Goal: Information Seeking & Learning: Compare options

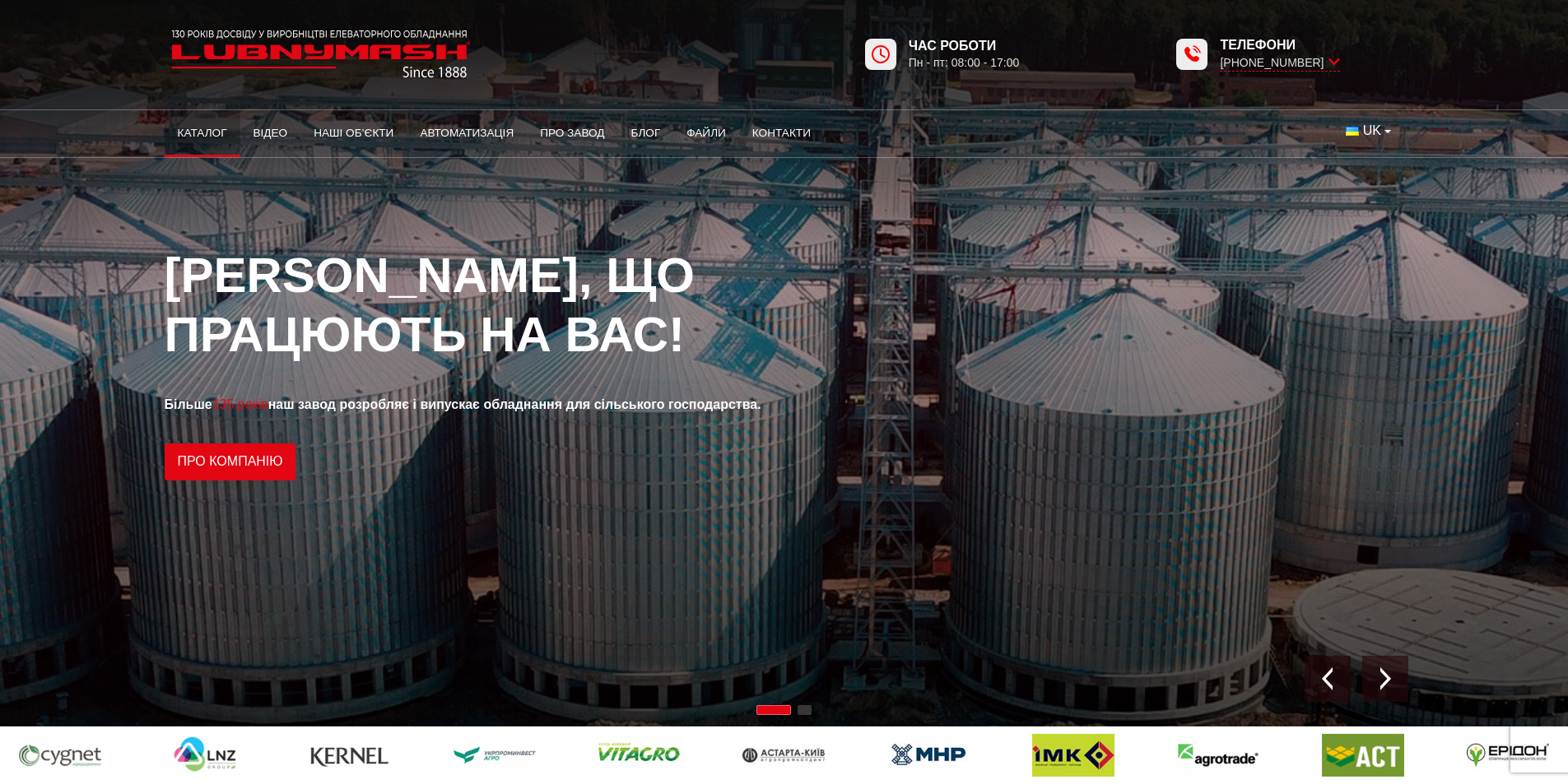
click at [213, 130] on link "Каталог" at bounding box center [202, 133] width 76 height 36
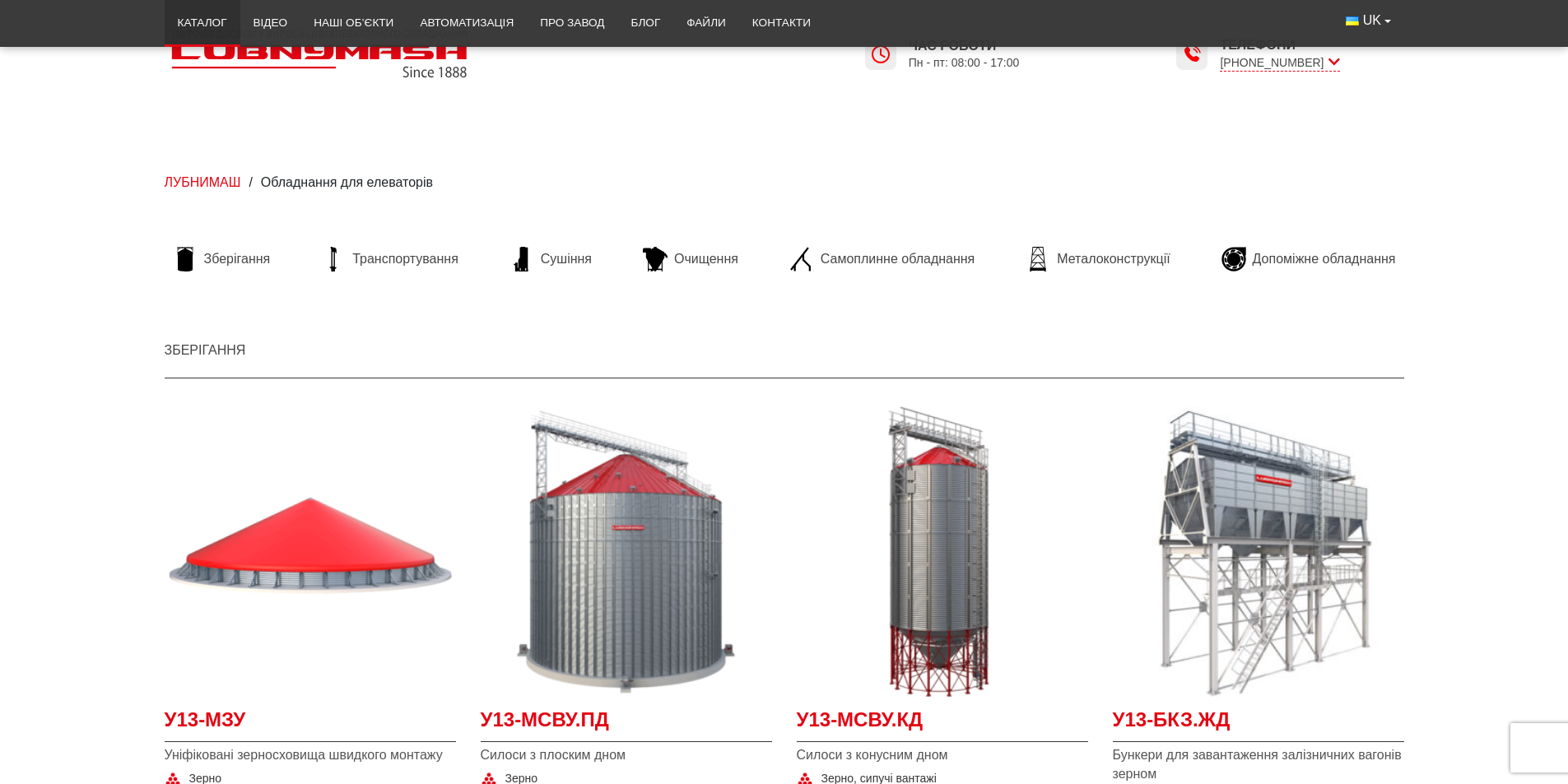
scroll to position [165, 0]
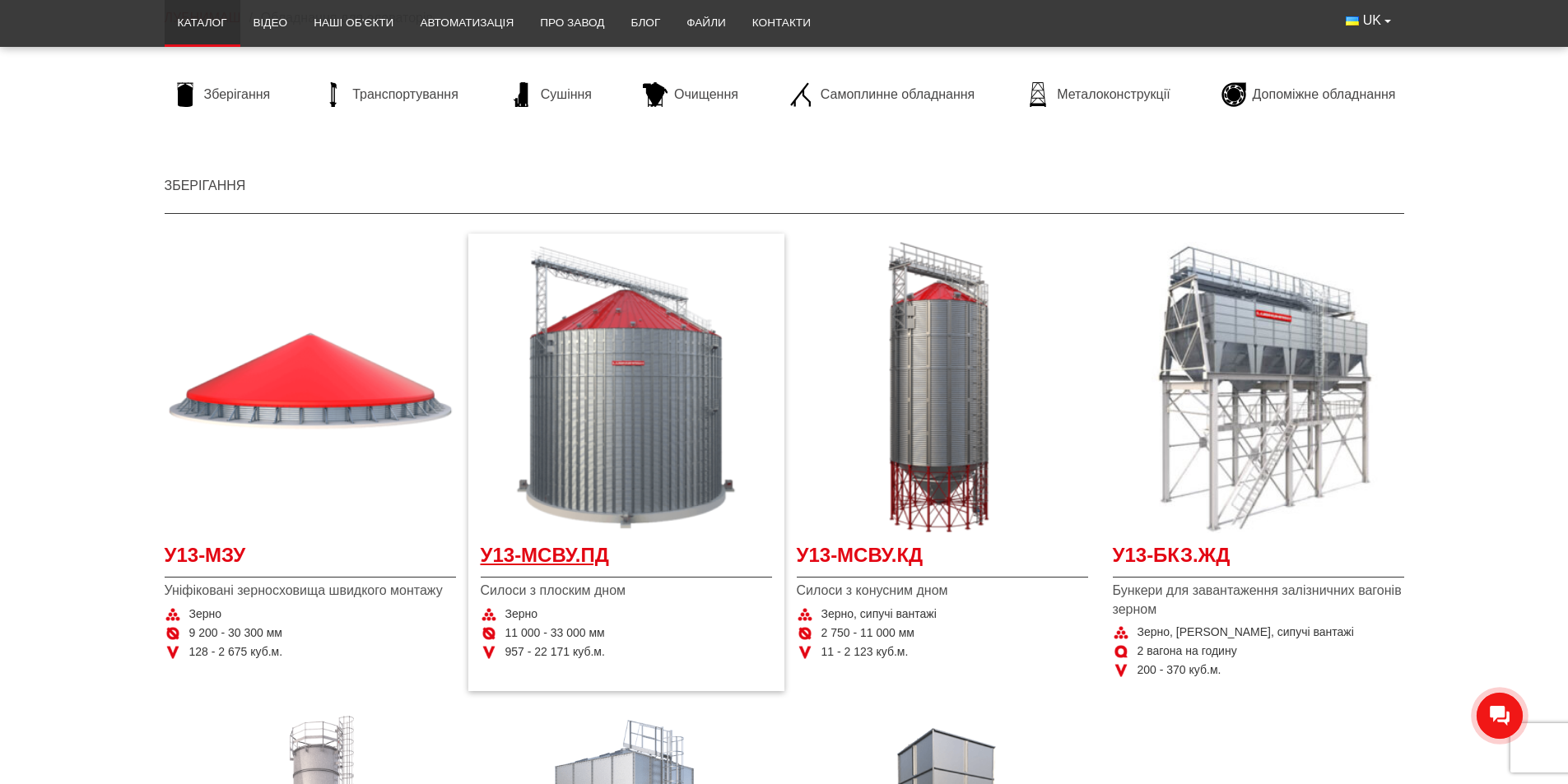
click at [562, 563] on span "У13-МСВУ.ПД" at bounding box center [626, 560] width 291 height 37
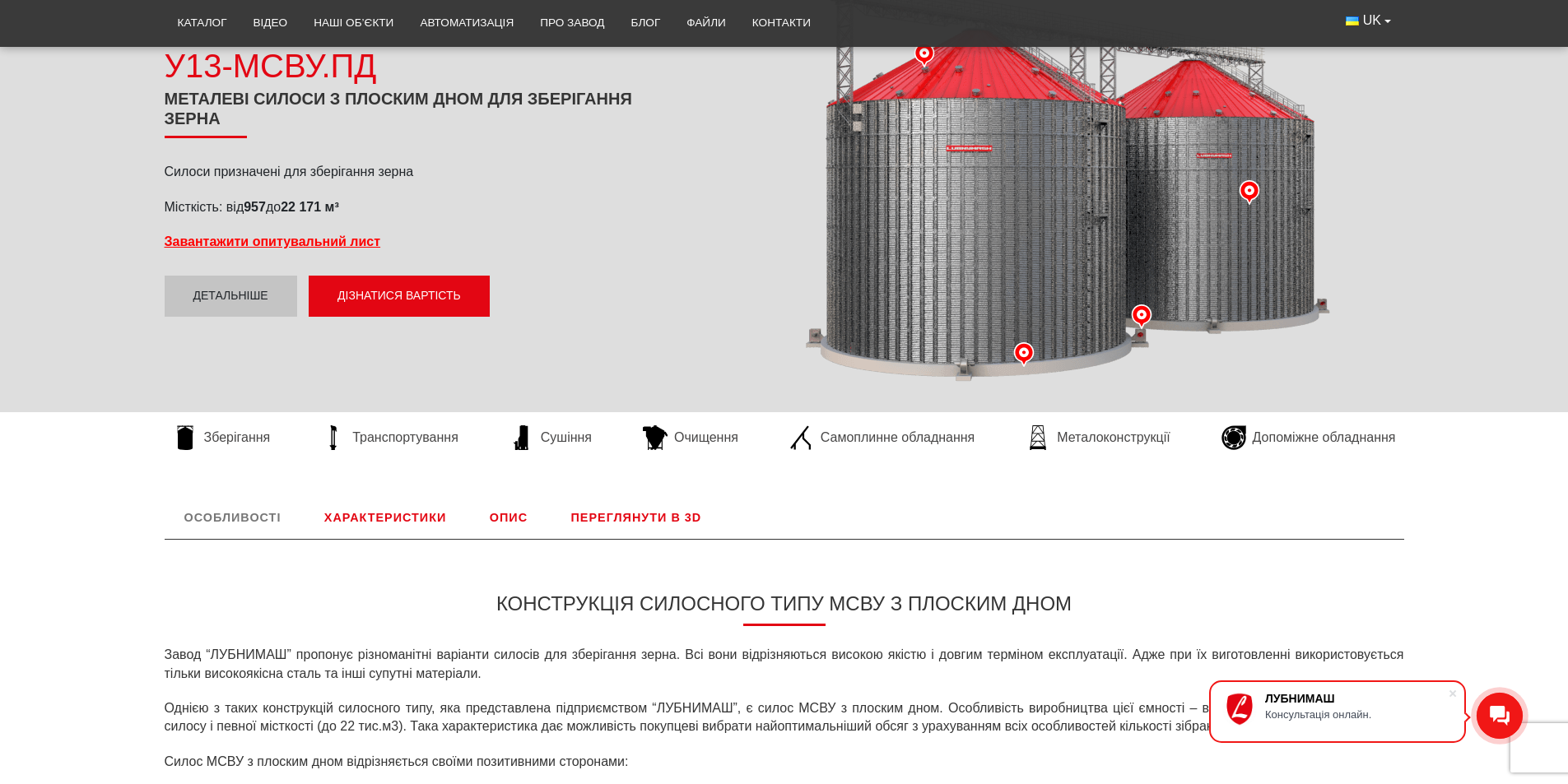
scroll to position [165, 0]
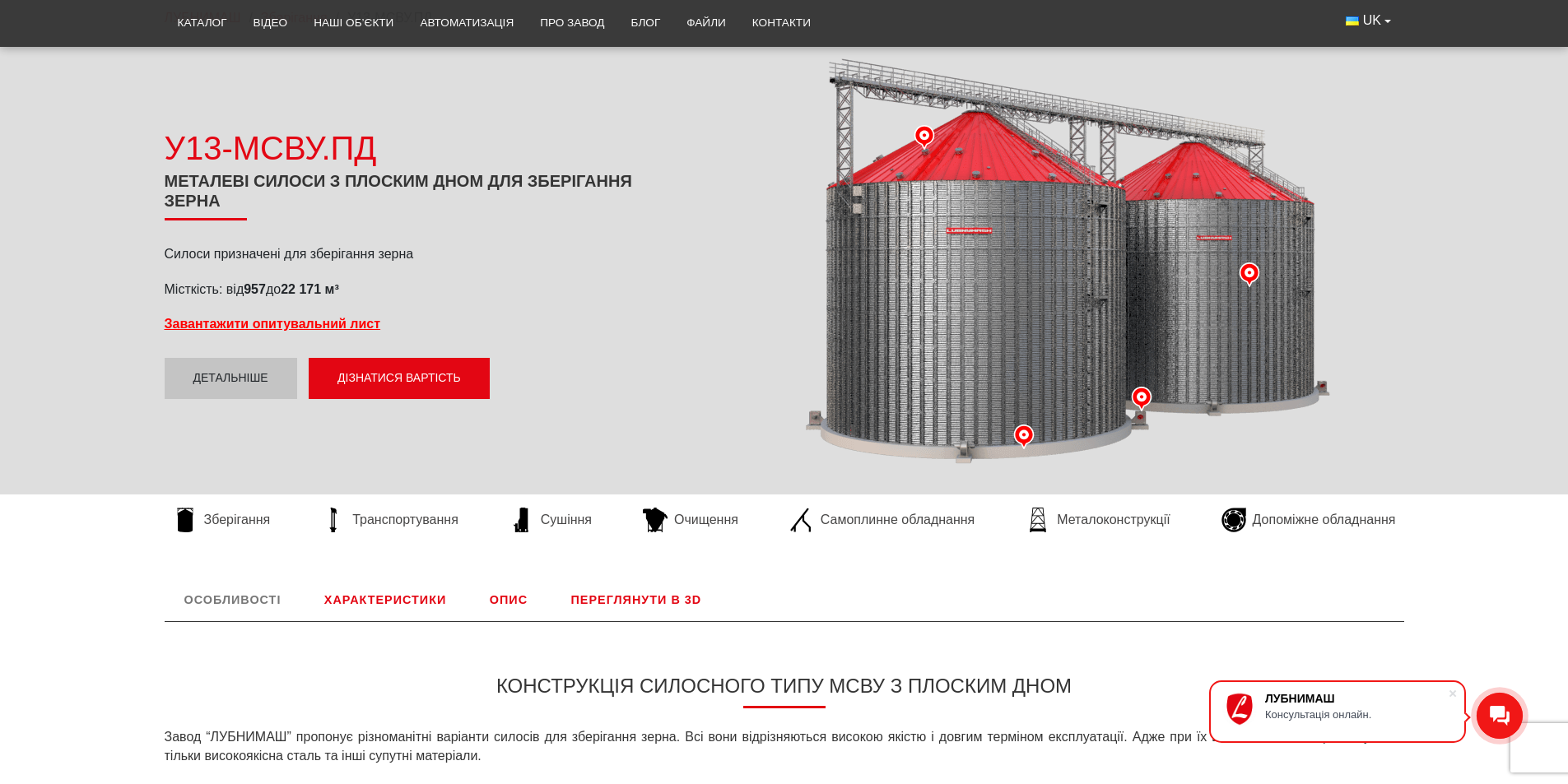
click at [337, 599] on link "Характеристики" at bounding box center [385, 600] width 161 height 43
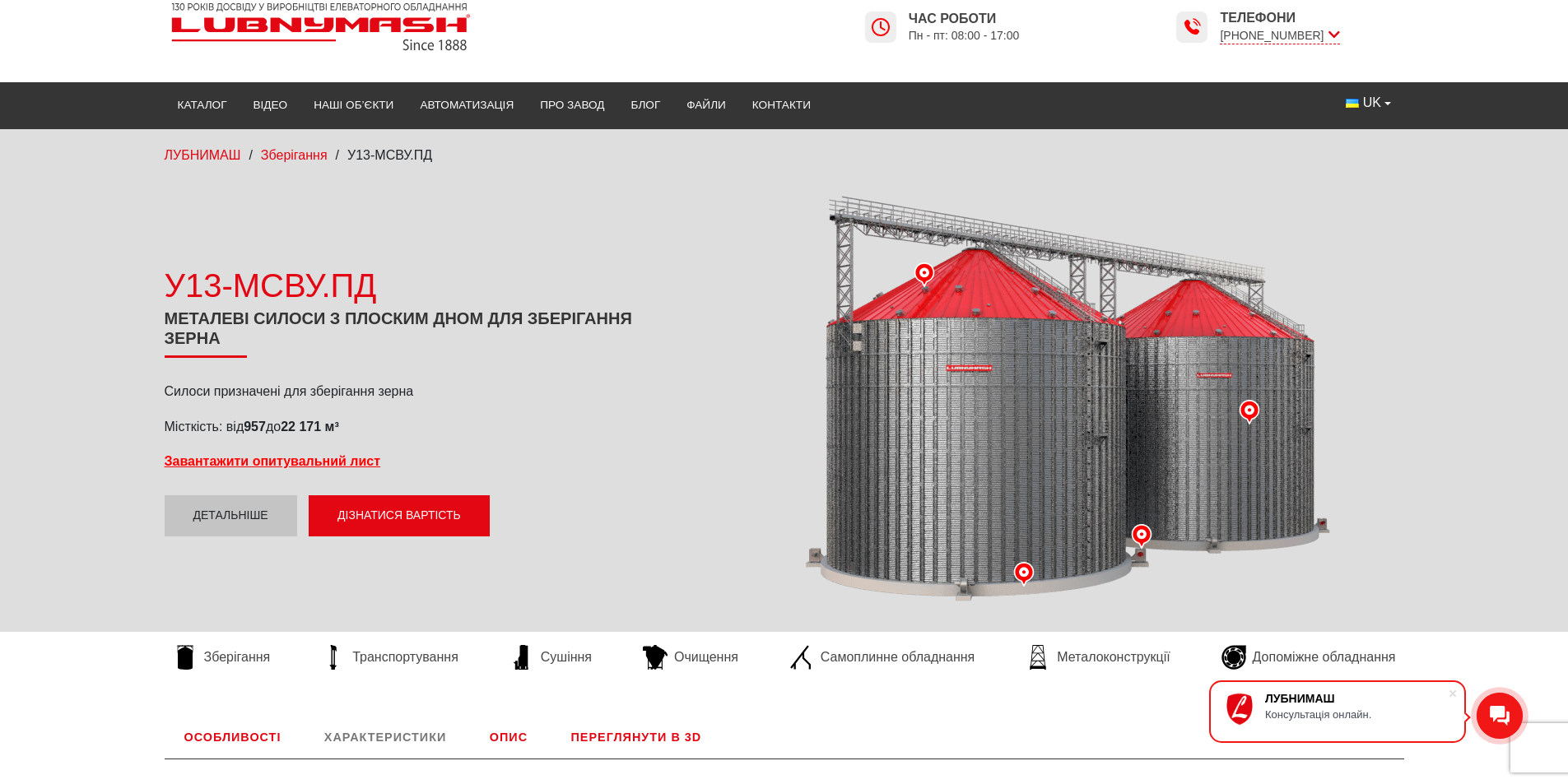
scroll to position [0, 0]
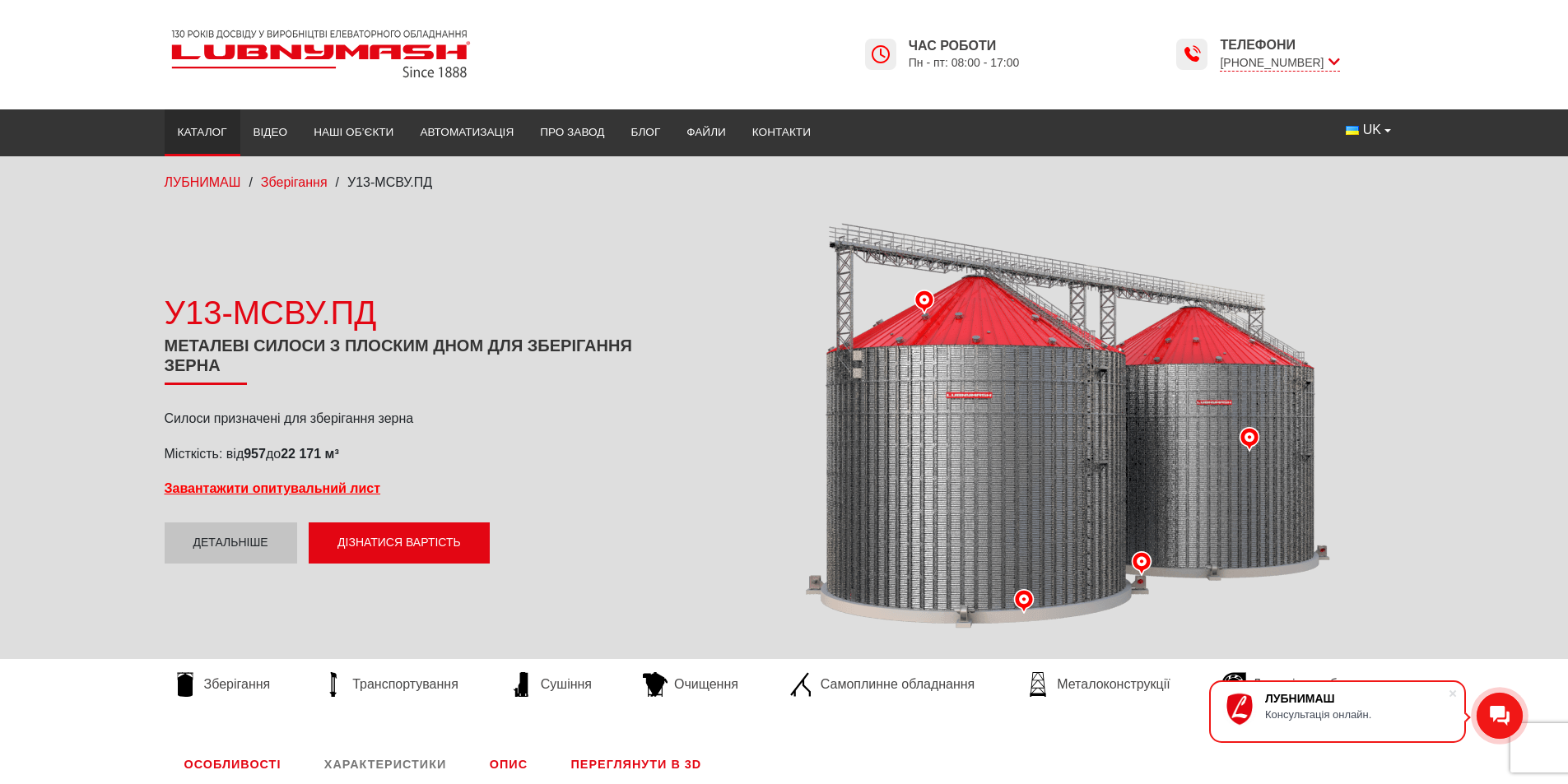
click at [190, 136] on link "Каталог" at bounding box center [202, 132] width 76 height 36
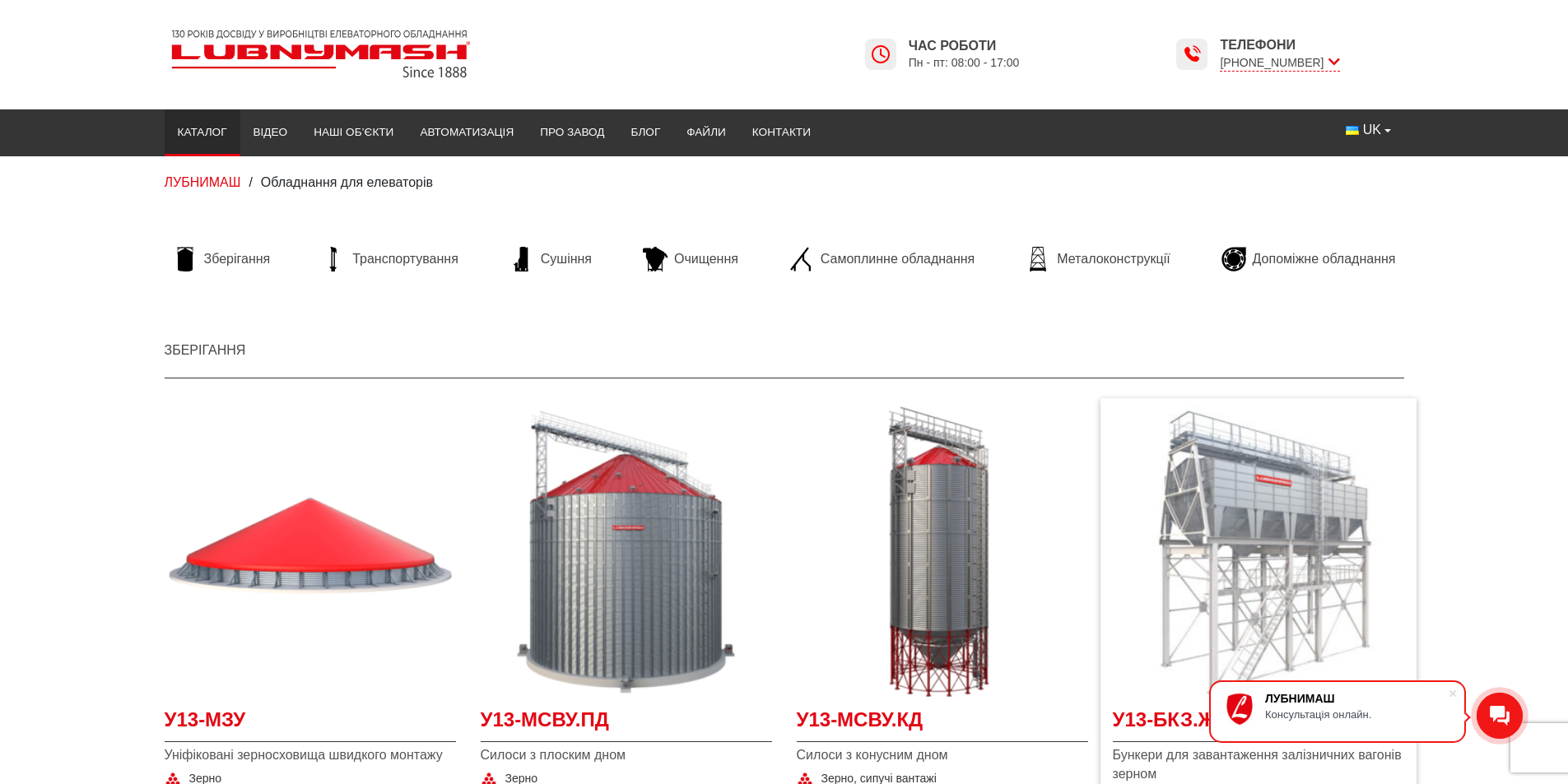
scroll to position [165, 0]
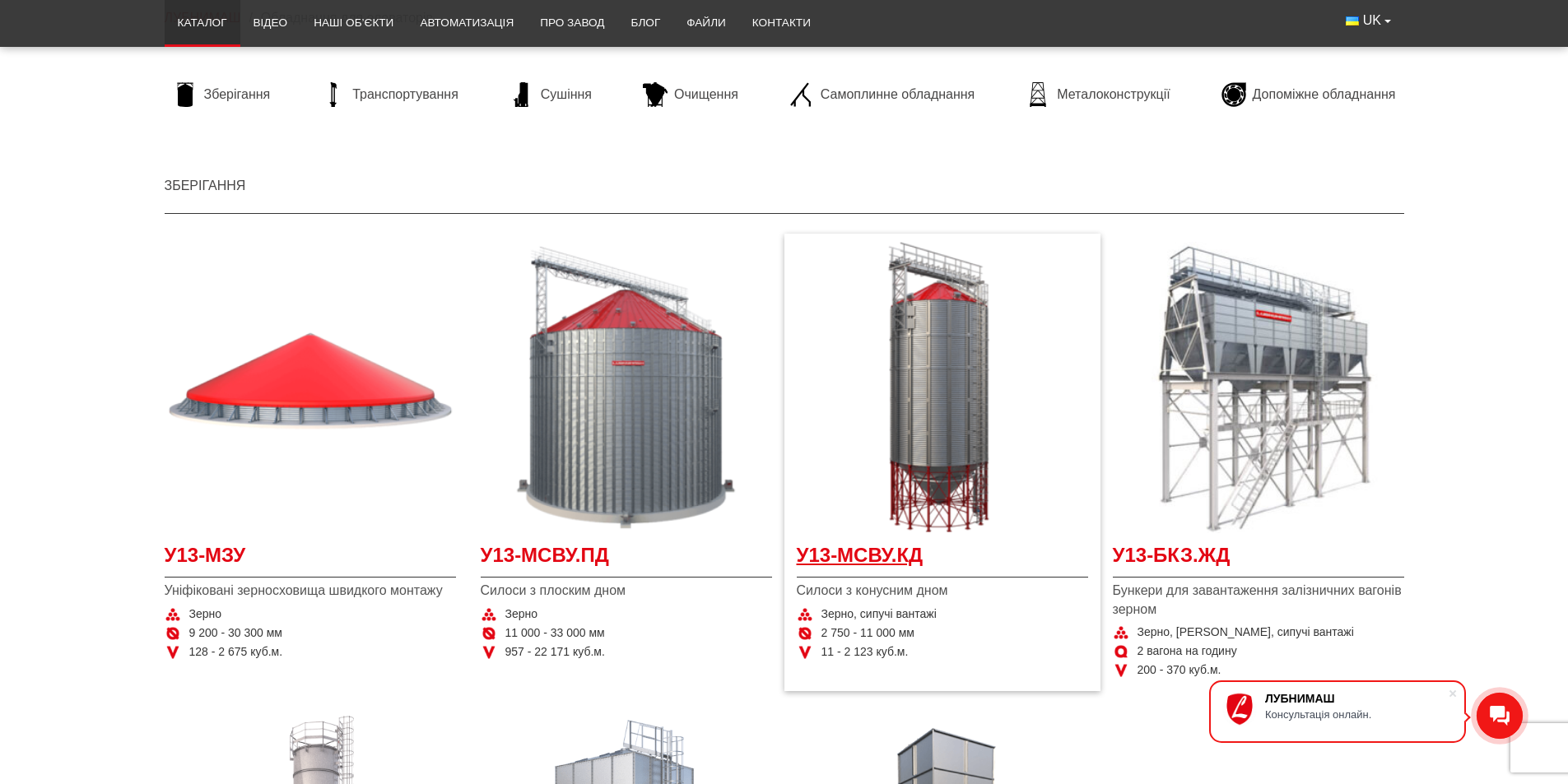
click at [841, 561] on span "У13-МСВУ.КД" at bounding box center [942, 560] width 291 height 37
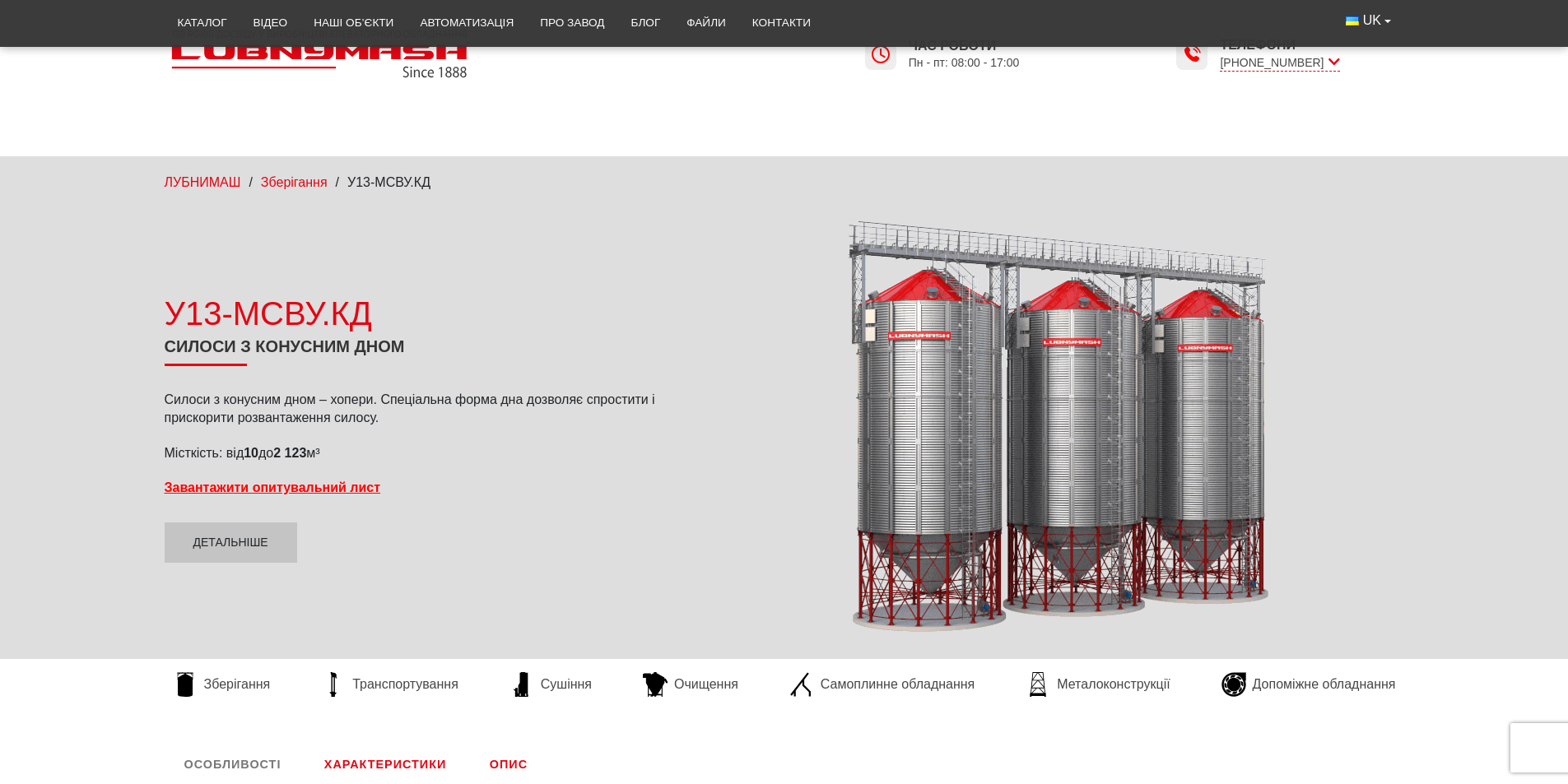
scroll to position [329, 0]
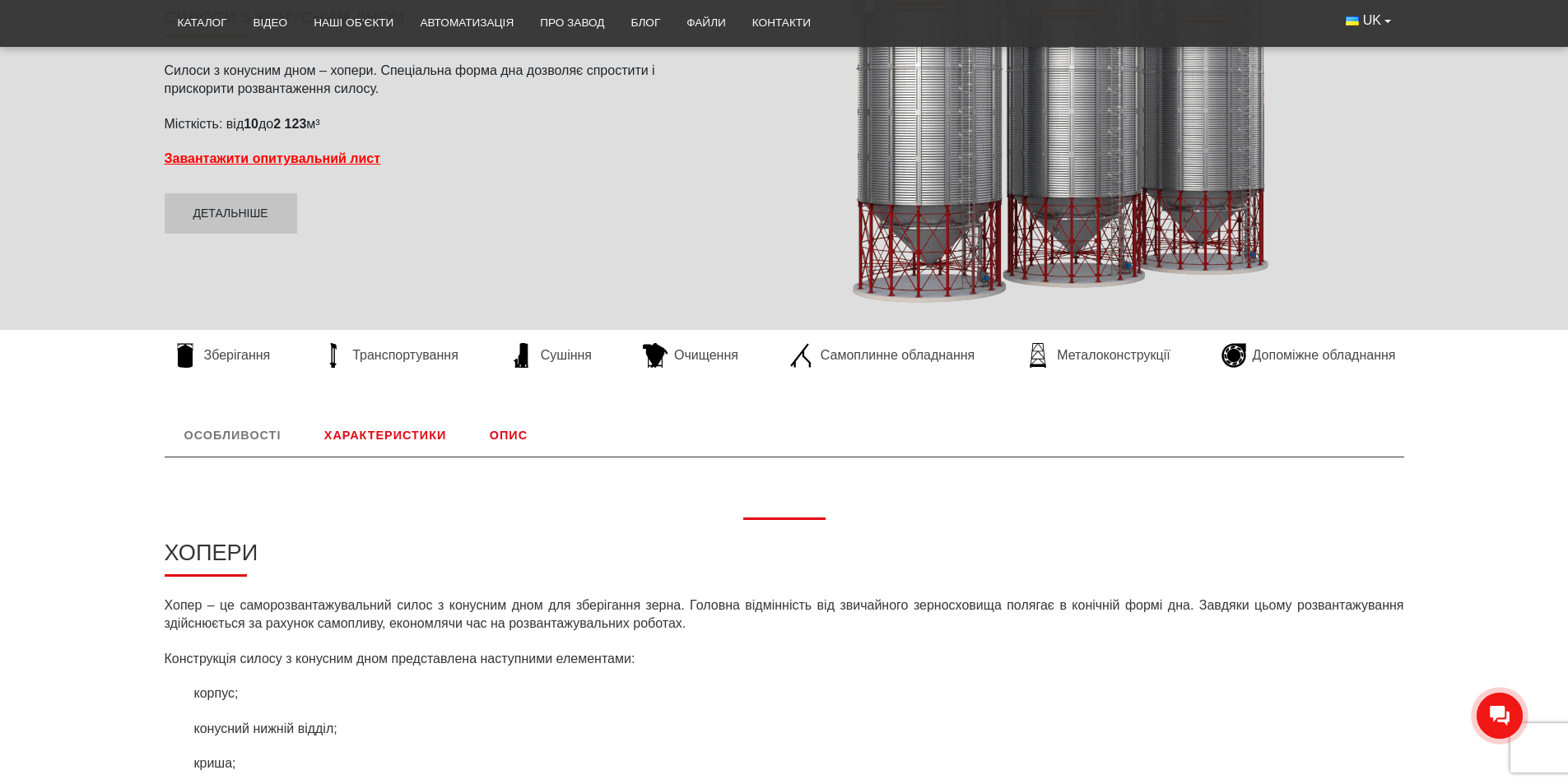
click at [380, 444] on link "Характеристики" at bounding box center [385, 435] width 161 height 43
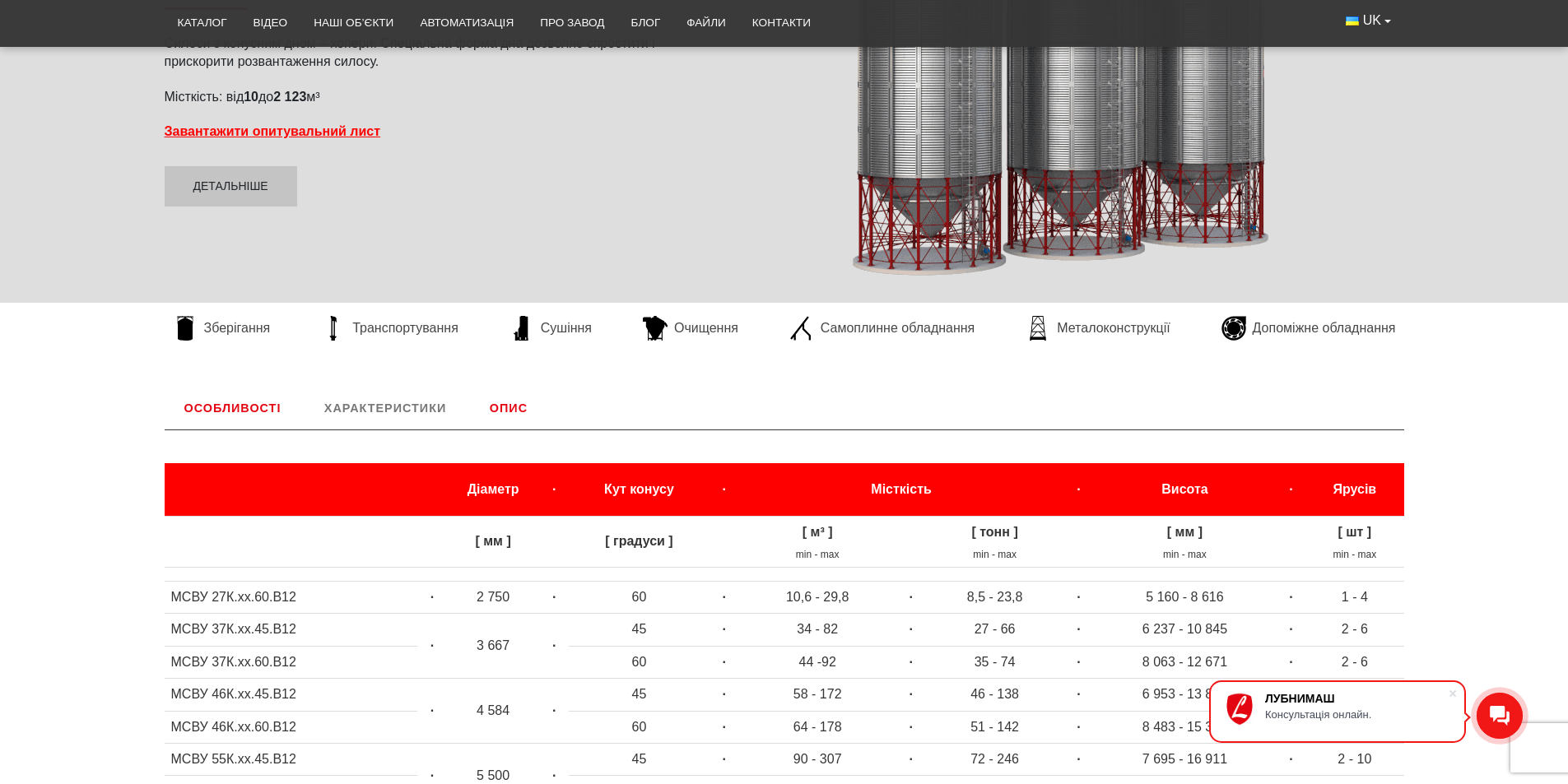
scroll to position [27, 0]
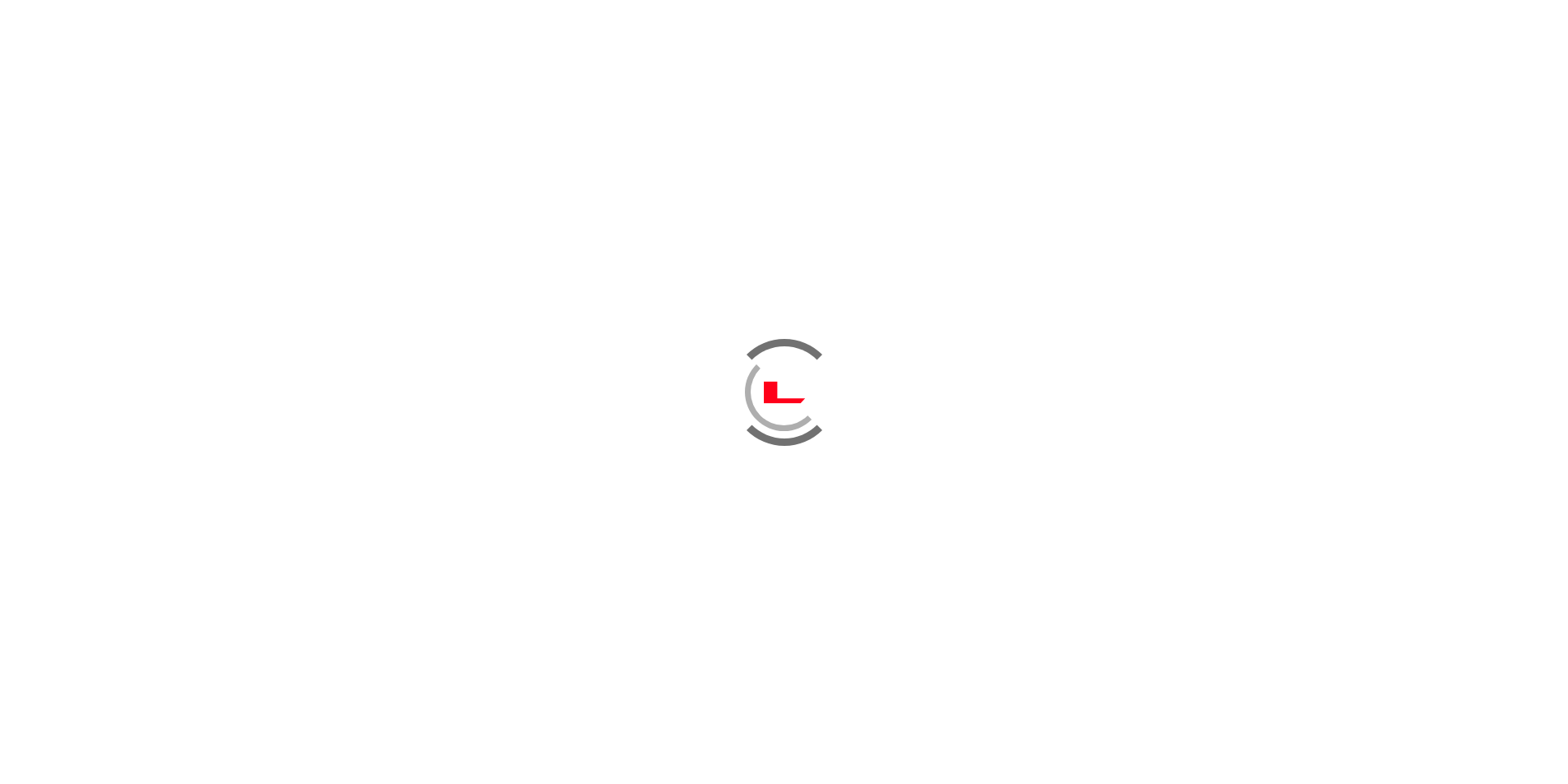
scroll to position [27, 0]
